Goal: Task Accomplishment & Management: Manage account settings

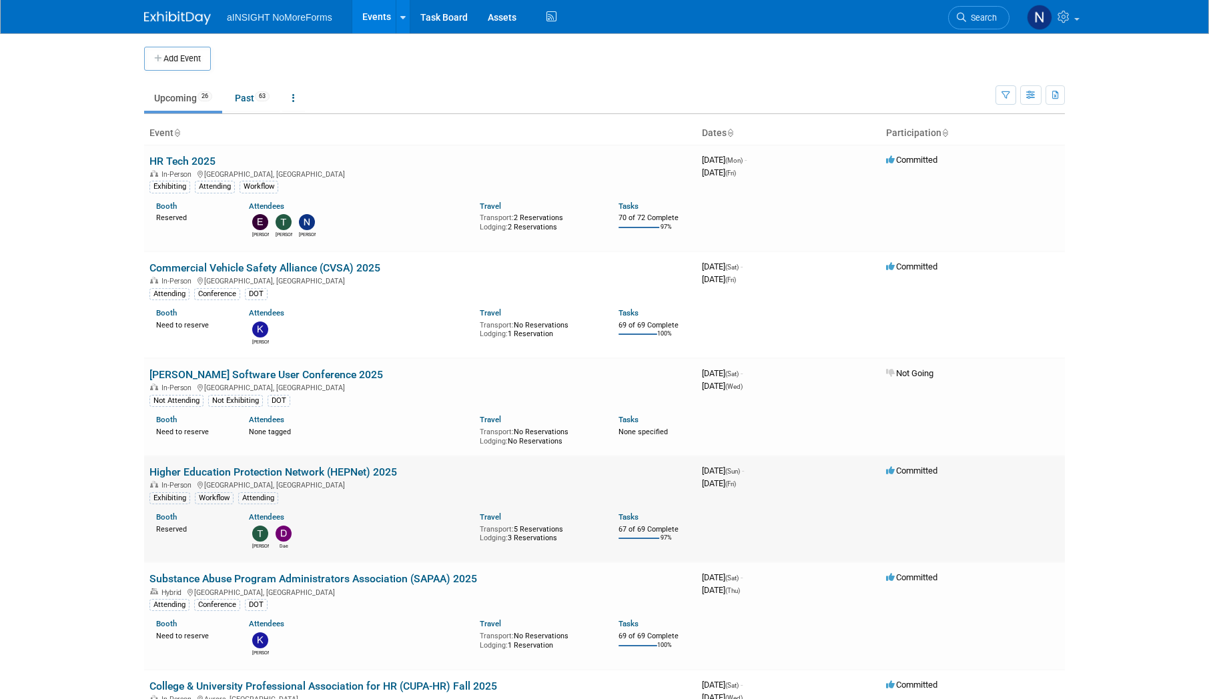
click at [360, 469] on link "Higher Education Protection Network (HEPNet) 2025" at bounding box center [273, 472] width 248 height 13
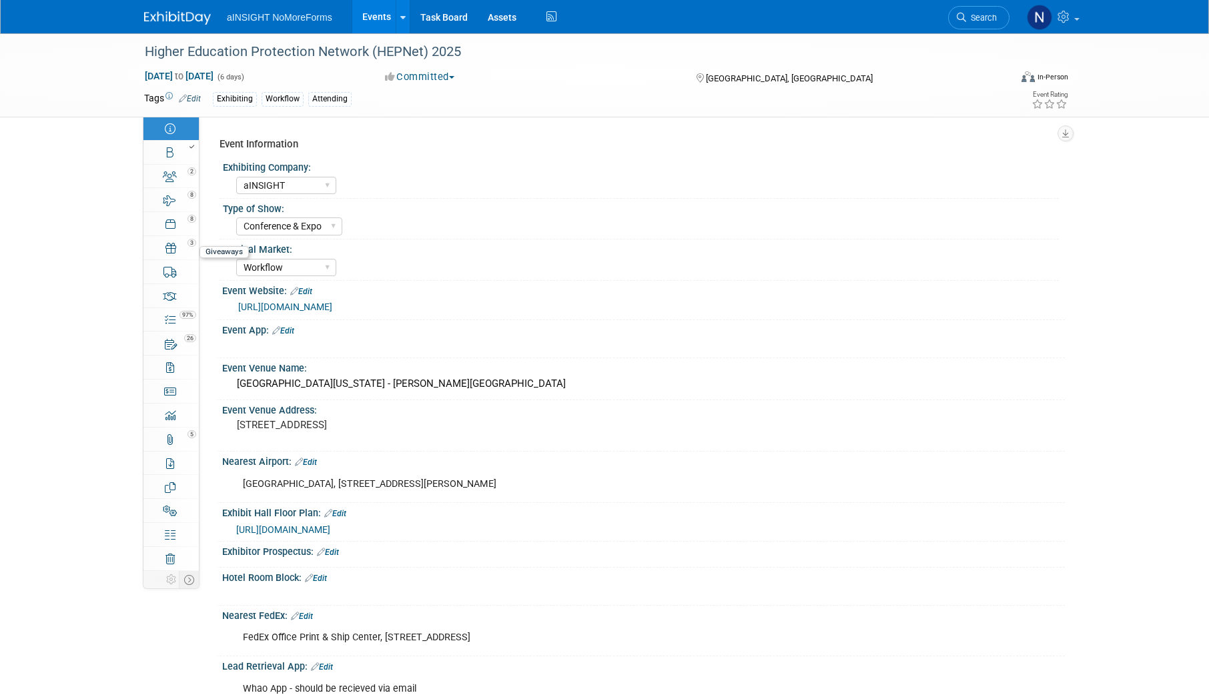
select select "aINSIGHT"
select select "Conference & Expo"
select select "Workflow"
select select "Full Access"
select select "No"
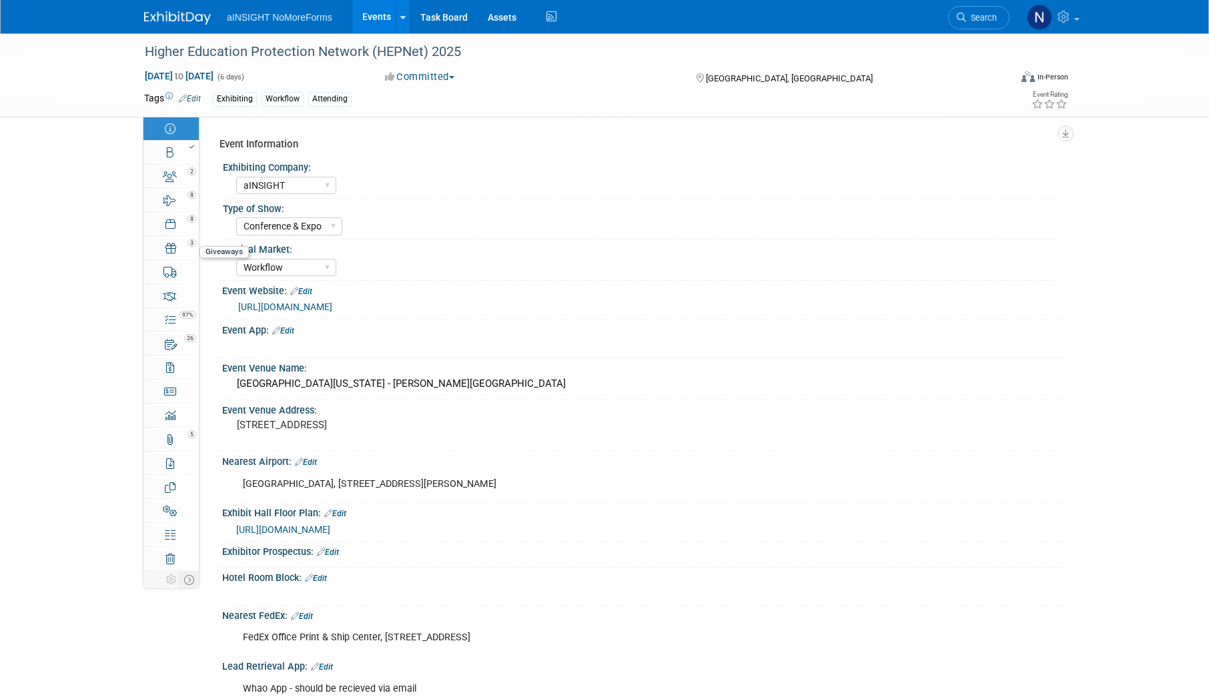
select select "No"
click at [172, 147] on div at bounding box center [175, 146] width 45 height 9
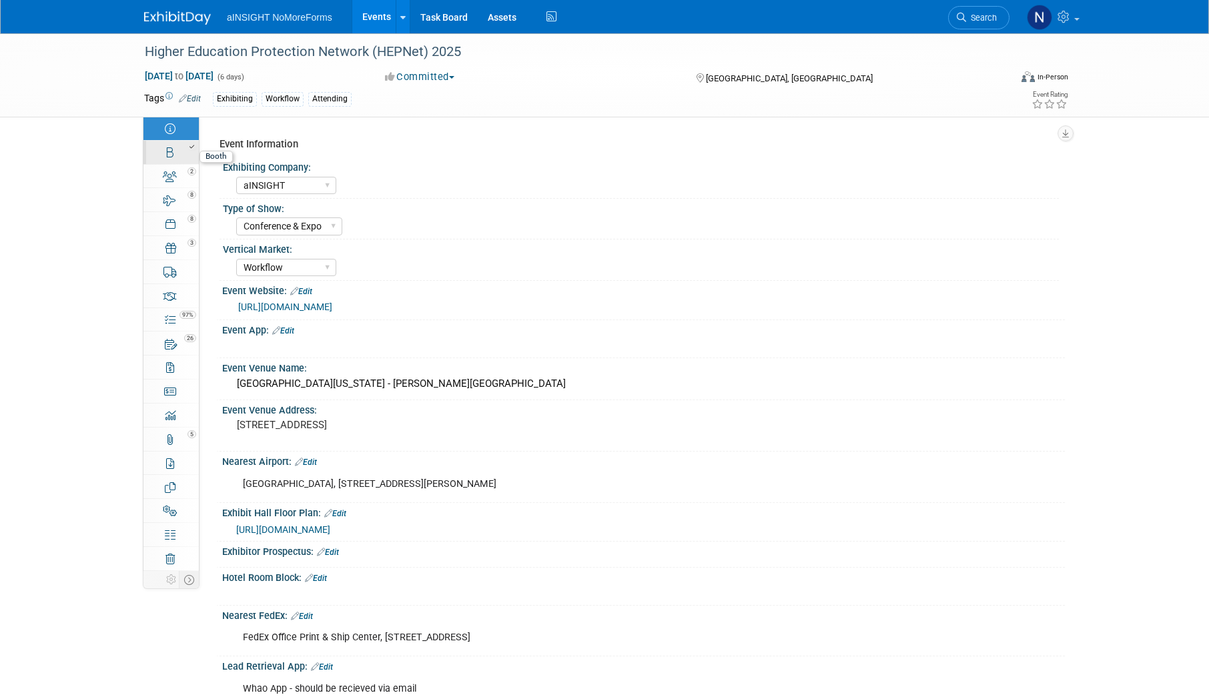
select select "aINSIGHT"
select select "Head of Sales"
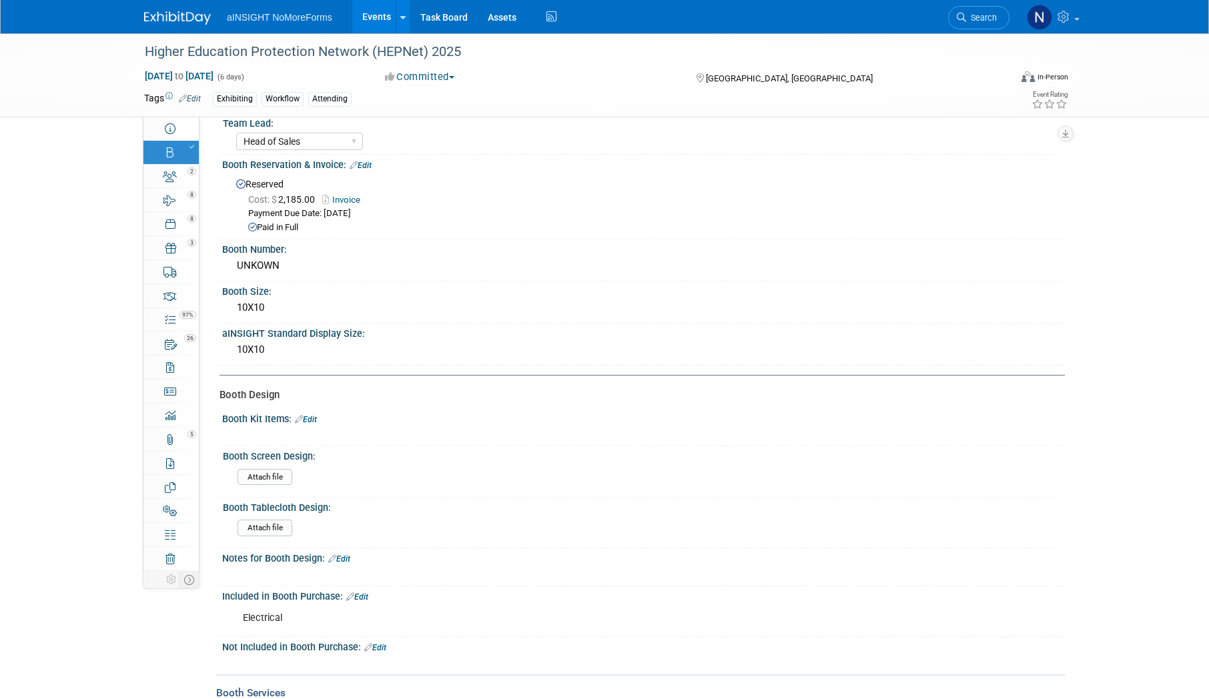
scroll to position [467, 0]
